Goal: Information Seeking & Learning: Learn about a topic

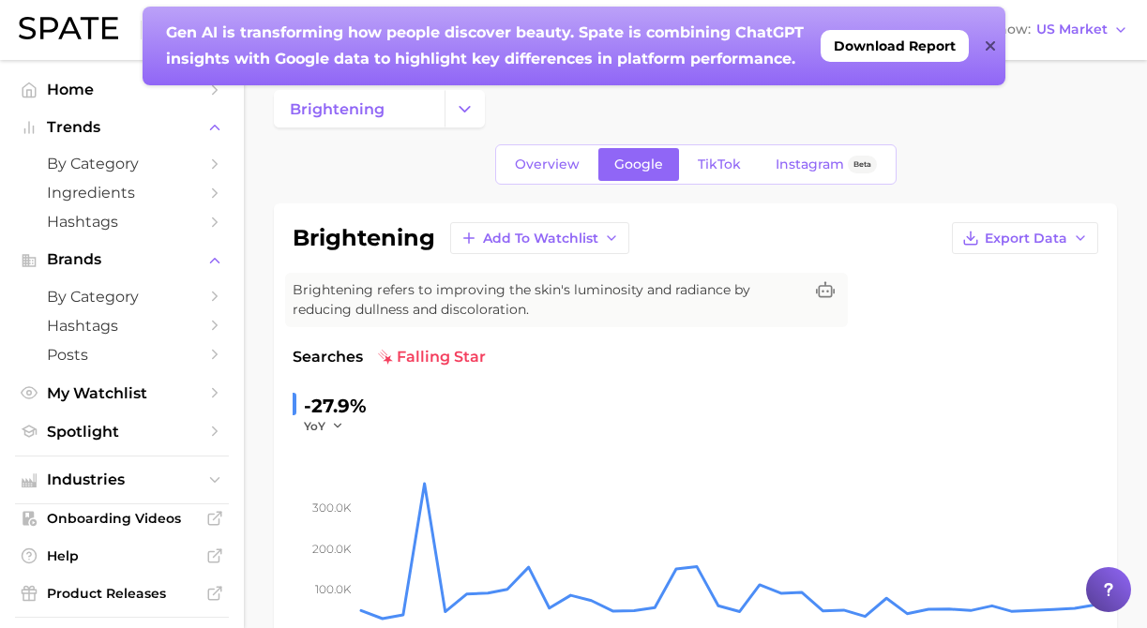
click at [983, 48] on div "Gen AI is transforming how people discover beauty. Spate is combining ChatGPT i…" at bounding box center [574, 46] width 863 height 79
click at [991, 48] on icon at bounding box center [990, 45] width 9 height 9
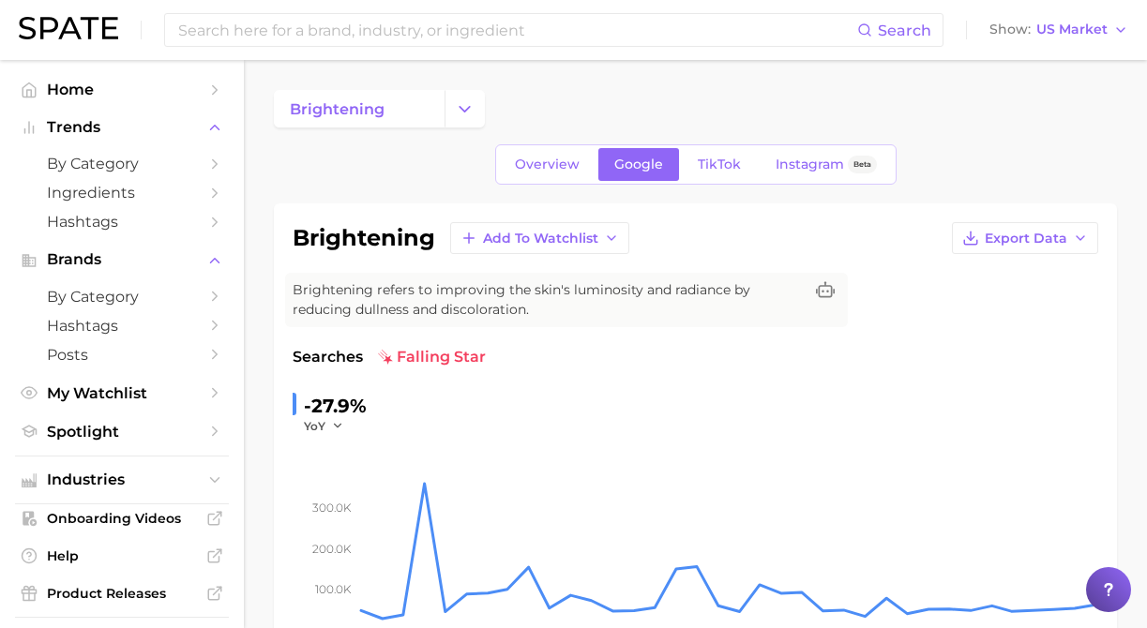
click at [277, 10] on div "Search Show US Market" at bounding box center [573, 30] width 1109 height 60
click at [274, 26] on input at bounding box center [516, 30] width 681 height 32
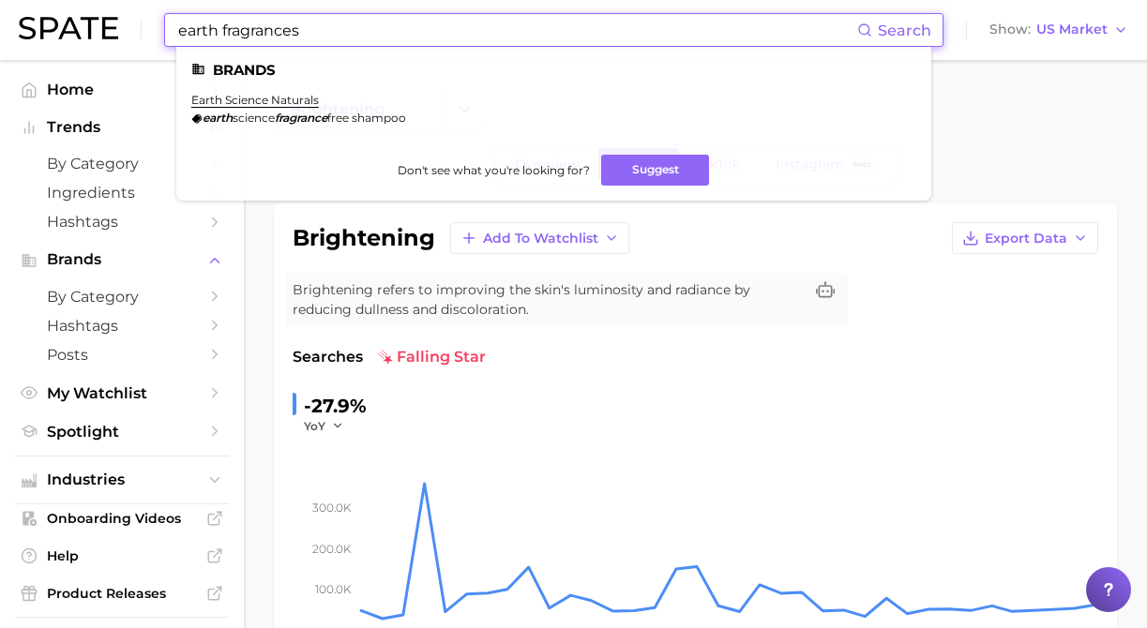
click at [215, 34] on input "earth fragrances" at bounding box center [516, 30] width 681 height 32
drag, startPoint x: 370, startPoint y: 33, endPoint x: 122, endPoint y: 14, distance: 249.2
click at [122, 14] on div "earthy fragrances Search Brands earth science naturals earth science fragrance …" at bounding box center [573, 30] width 1109 height 60
type input "fruity fragrances"
click at [214, 105] on link "fruit perfume" at bounding box center [231, 100] width 80 height 14
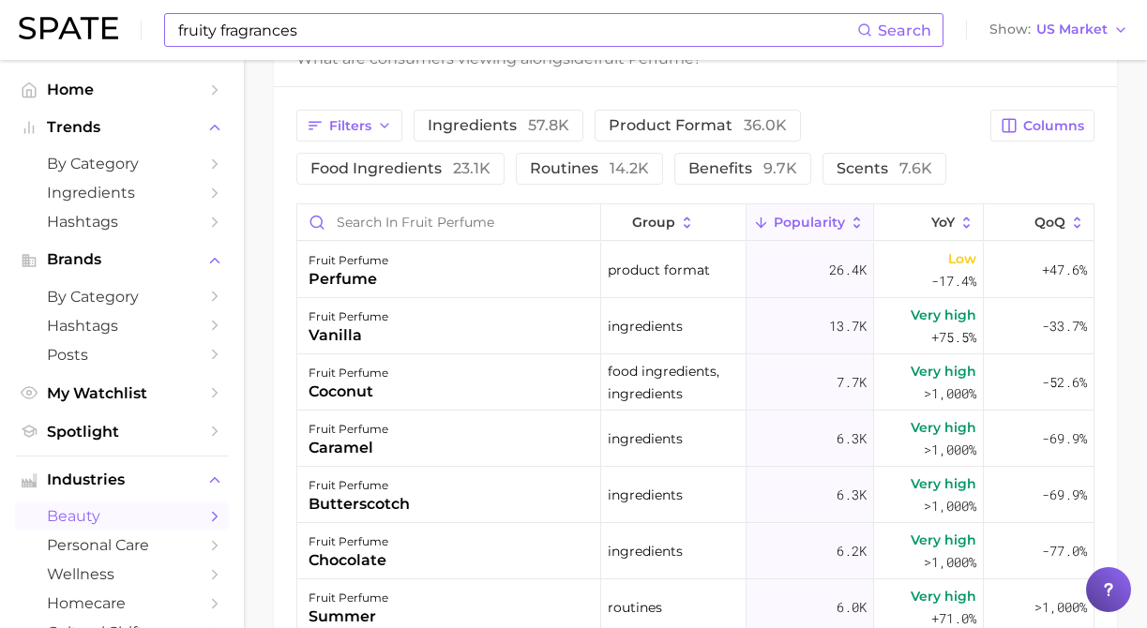
scroll to position [1023, 0]
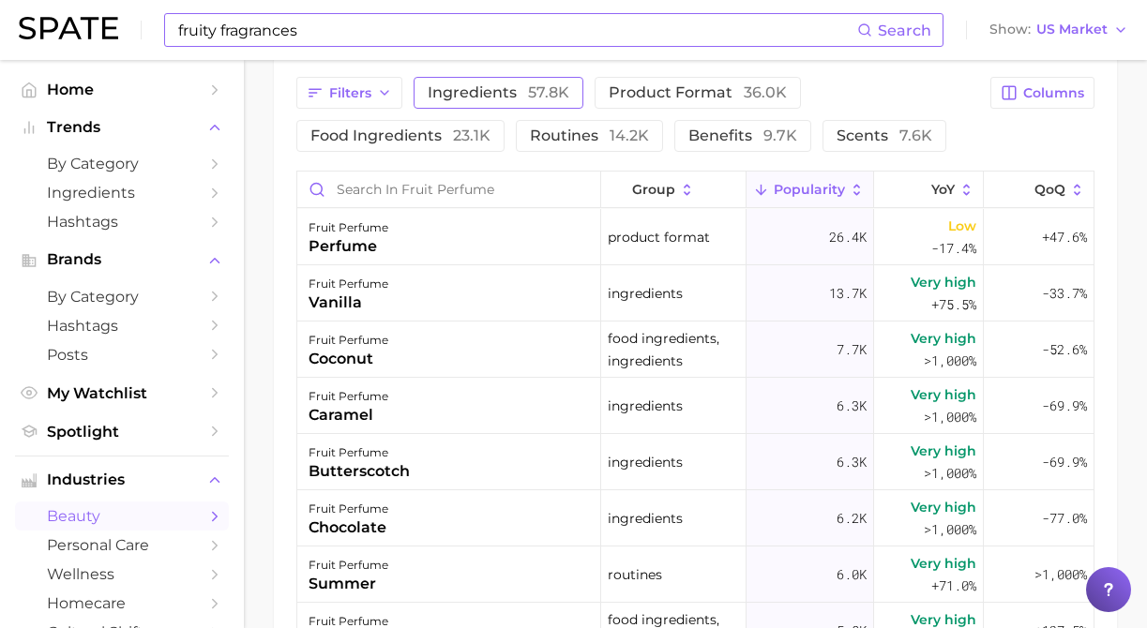
click at [486, 98] on span "ingredients 57.8k" at bounding box center [499, 92] width 142 height 15
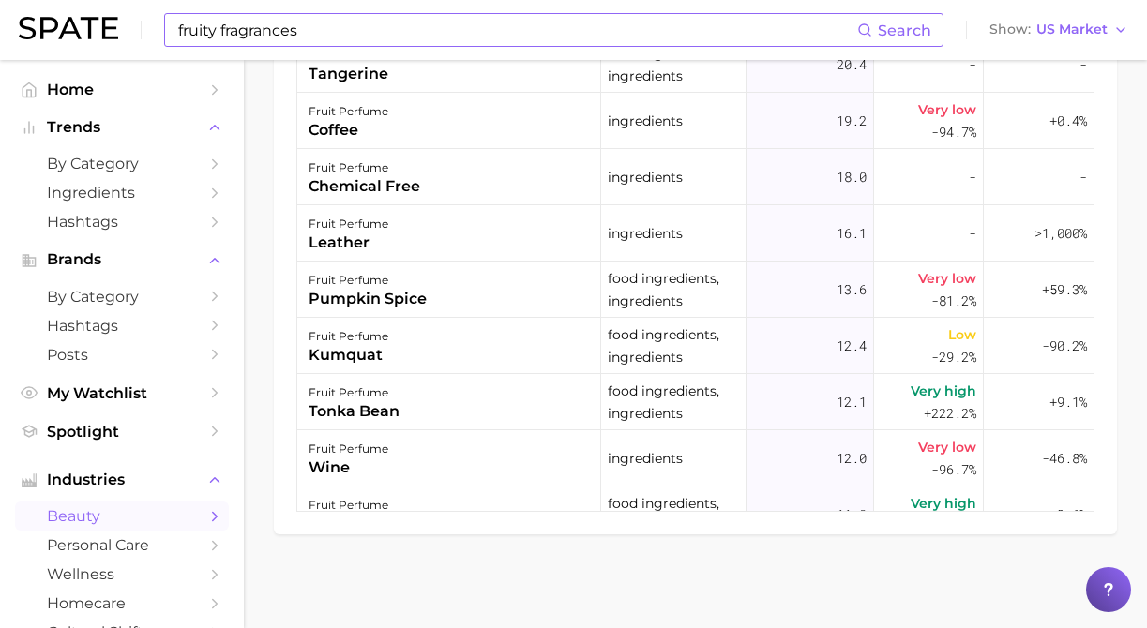
scroll to position [2531, 0]
